Goal: Information Seeking & Learning: Check status

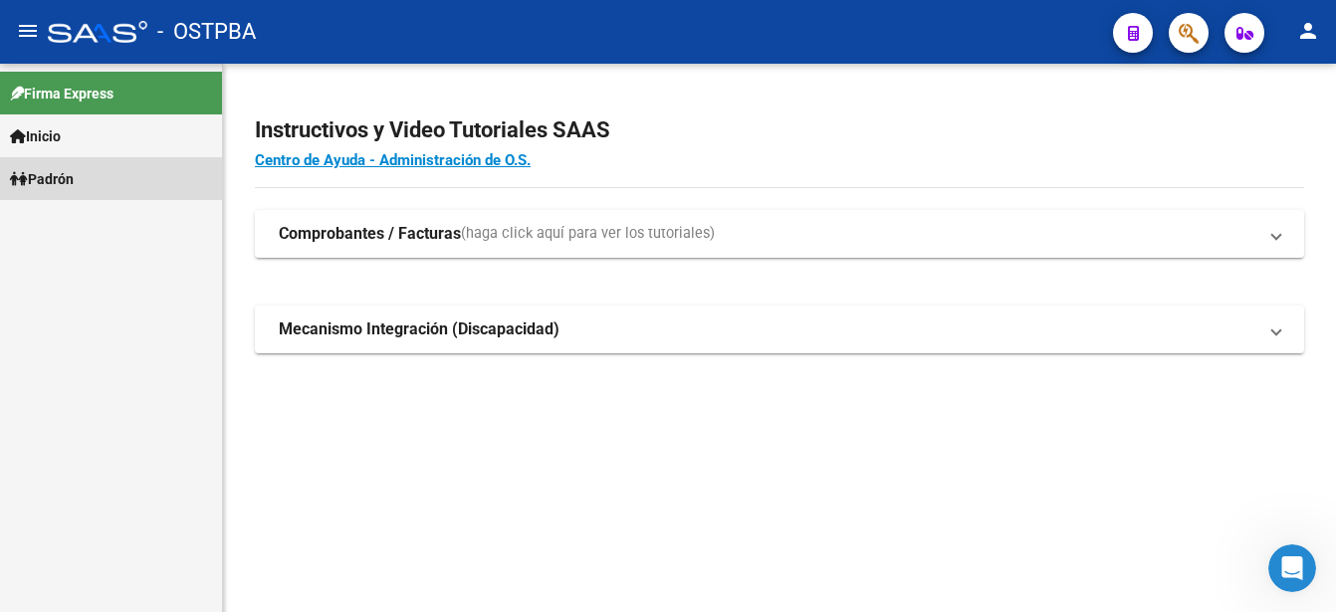
click at [74, 179] on span "Padrón" at bounding box center [42, 179] width 64 height 22
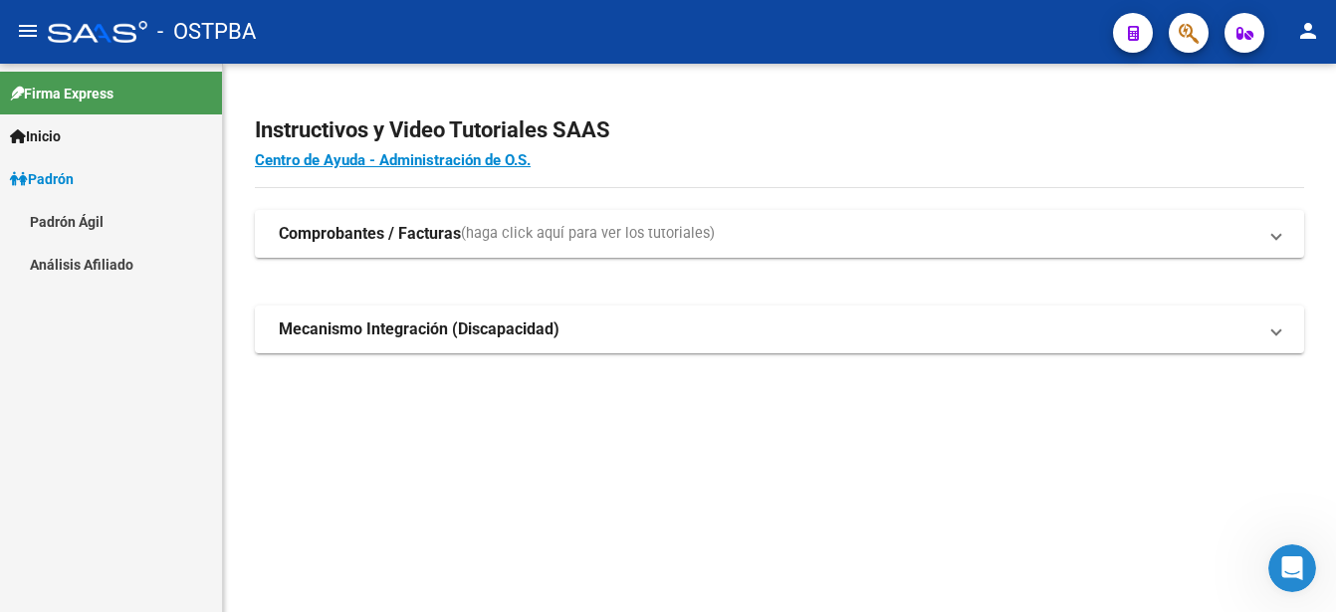
click at [75, 217] on link "Padrón Ágil" at bounding box center [111, 221] width 222 height 43
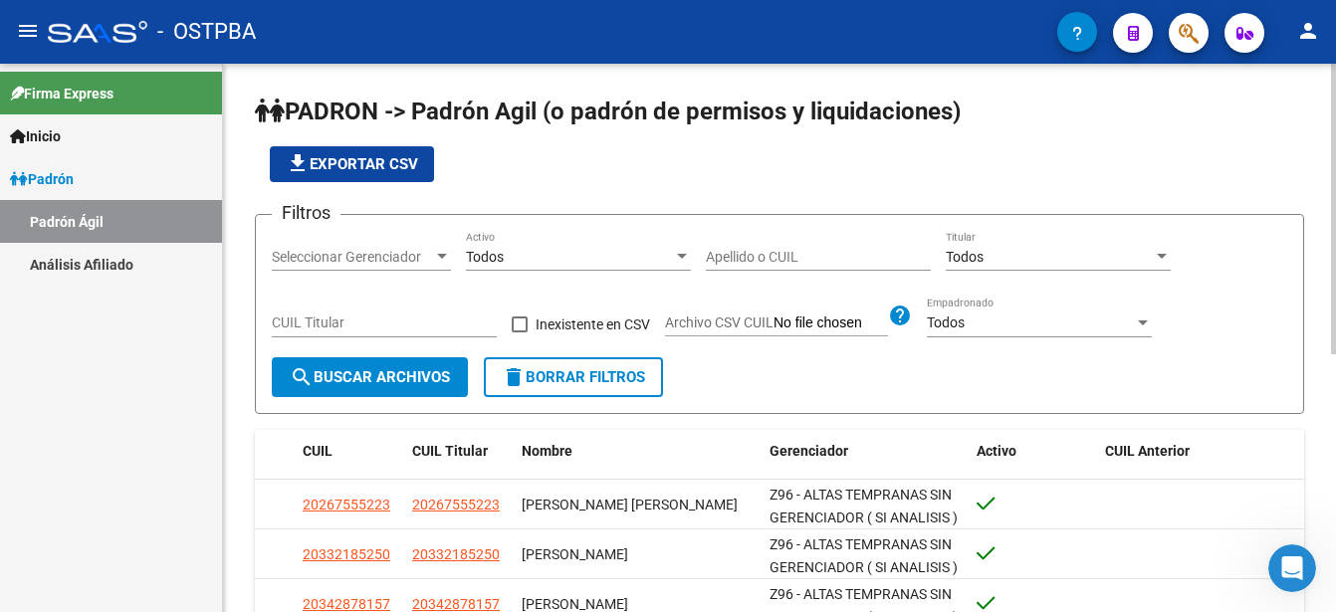
click at [711, 245] on div "Apellido o CUIL" at bounding box center [818, 251] width 225 height 40
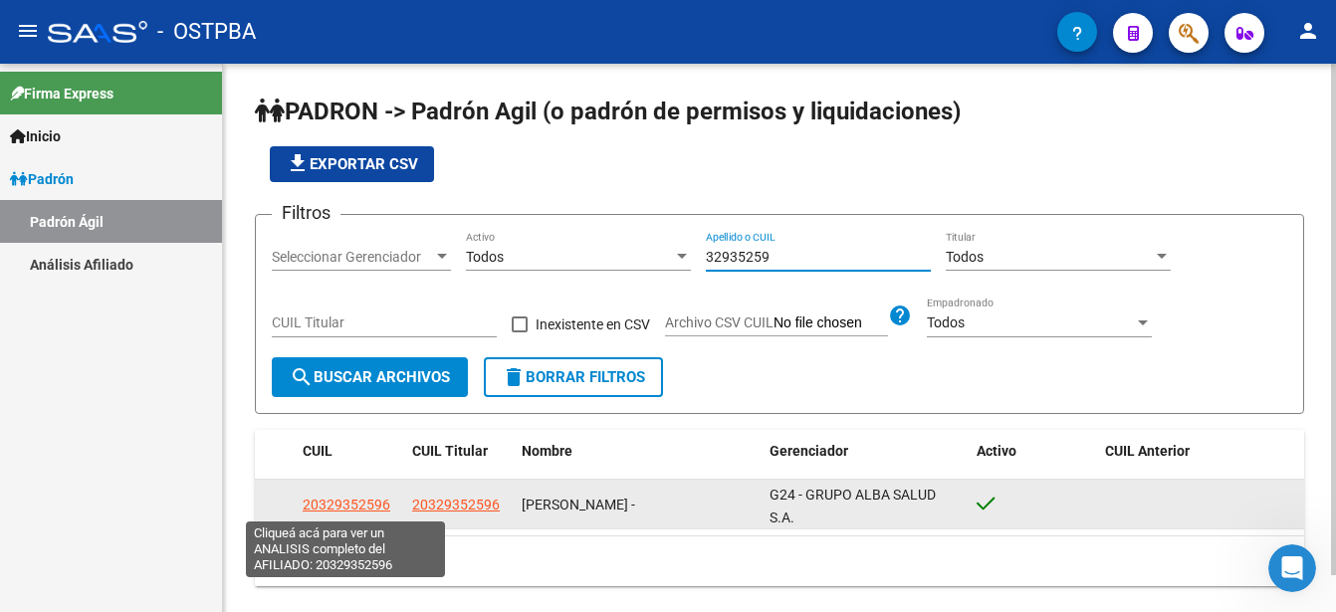
type input "32935259"
click at [356, 504] on span "20329352596" at bounding box center [347, 505] width 88 height 16
type textarea "20329352596"
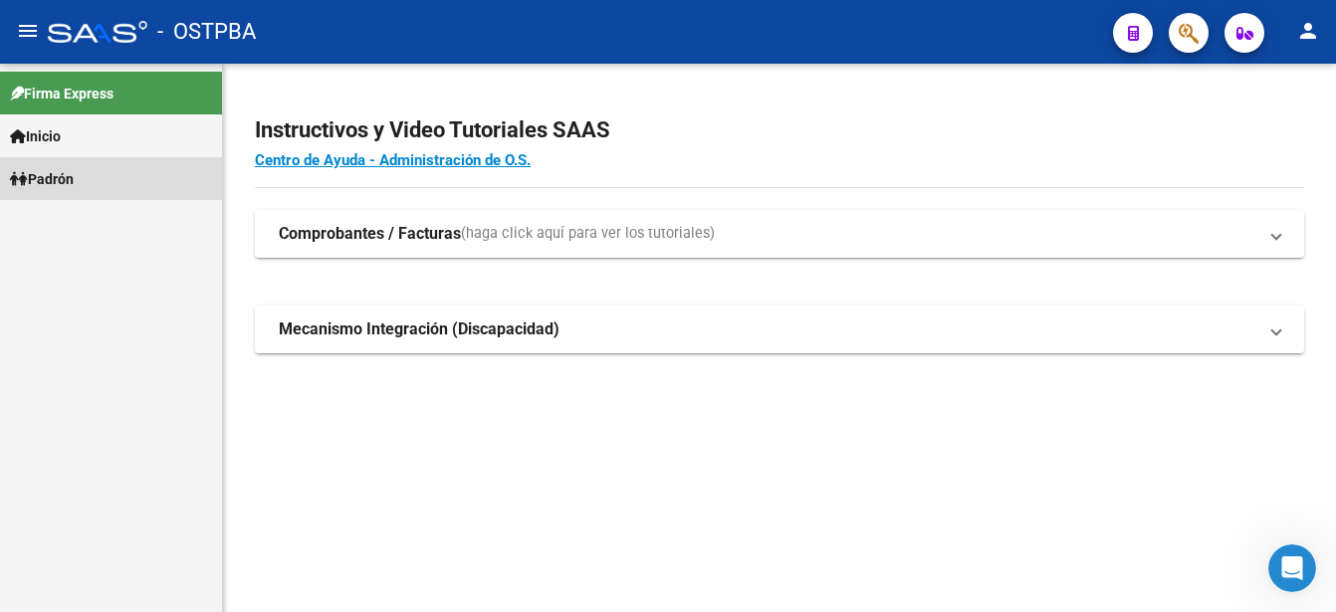
click at [62, 174] on span "Padrón" at bounding box center [42, 179] width 64 height 22
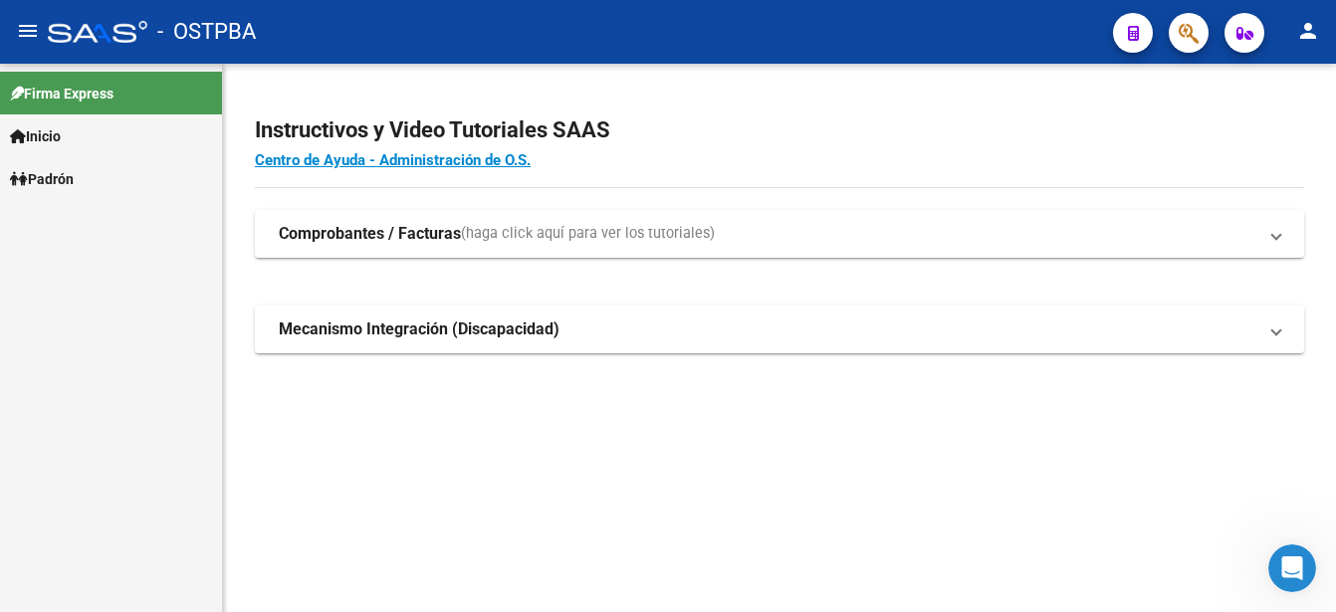
click at [62, 174] on span "Padrón" at bounding box center [42, 179] width 64 height 22
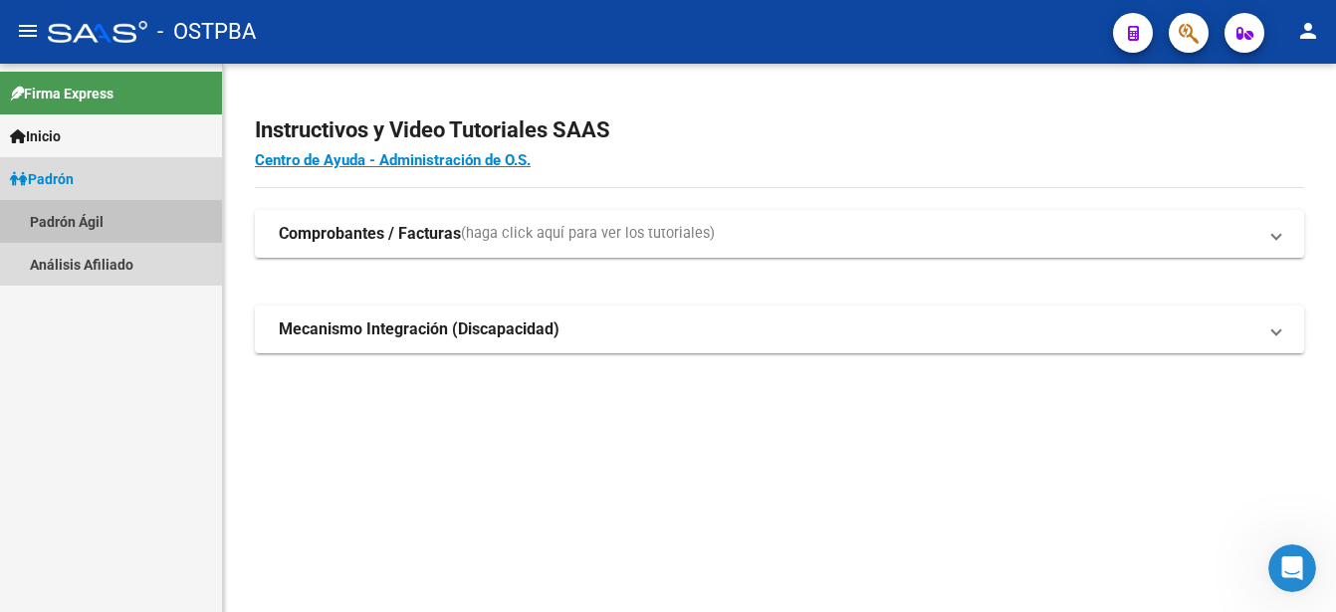
click at [66, 221] on link "Padrón Ágil" at bounding box center [111, 221] width 222 height 43
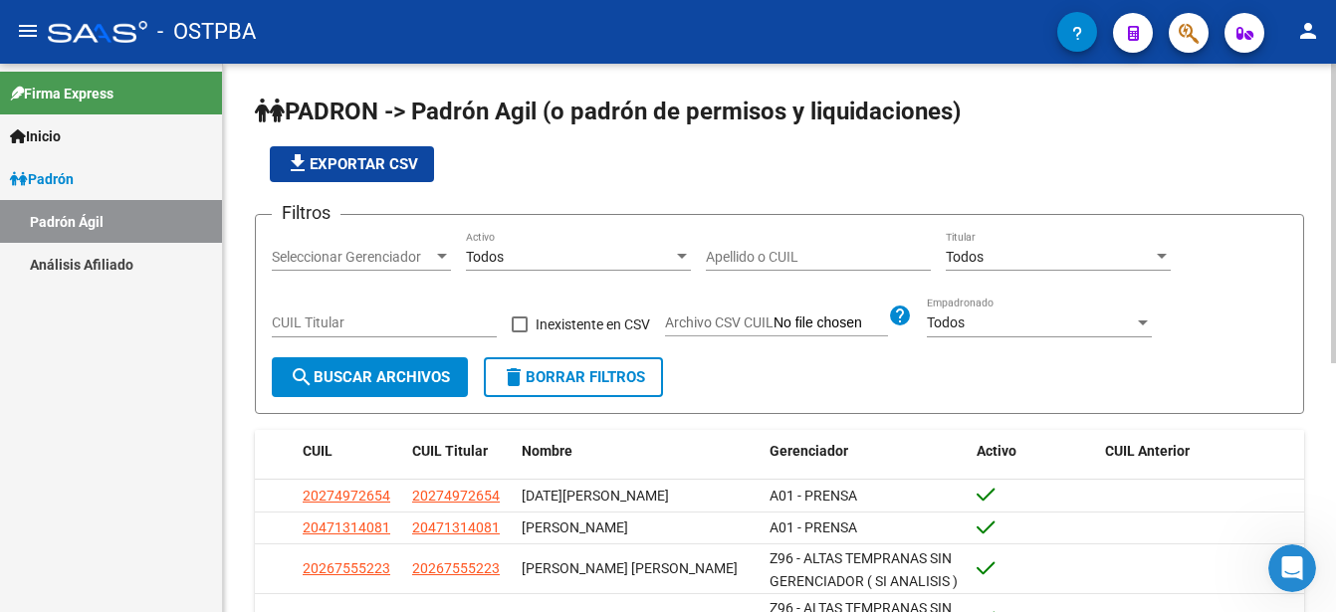
click at [714, 259] on input "Apellido o CUIL" at bounding box center [818, 257] width 225 height 17
